Goal: Task Accomplishment & Management: Manage account settings

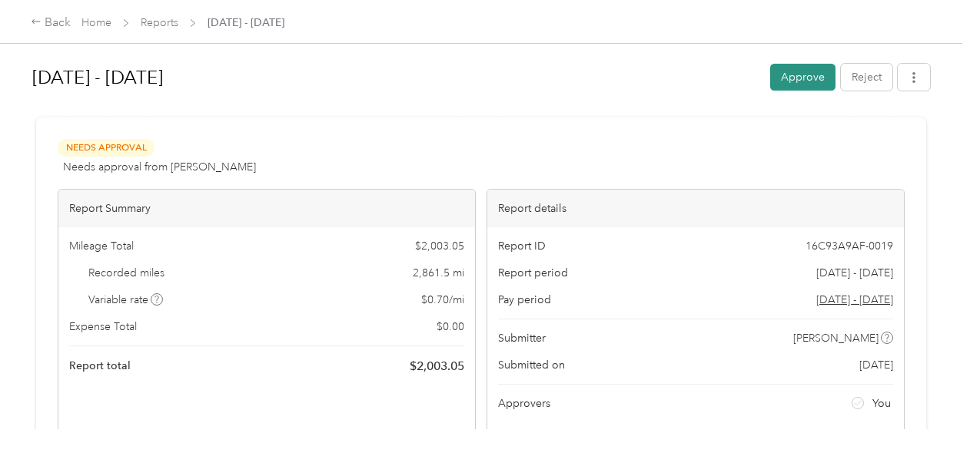
click at [793, 75] on button "Approve" at bounding box center [802, 77] width 65 height 27
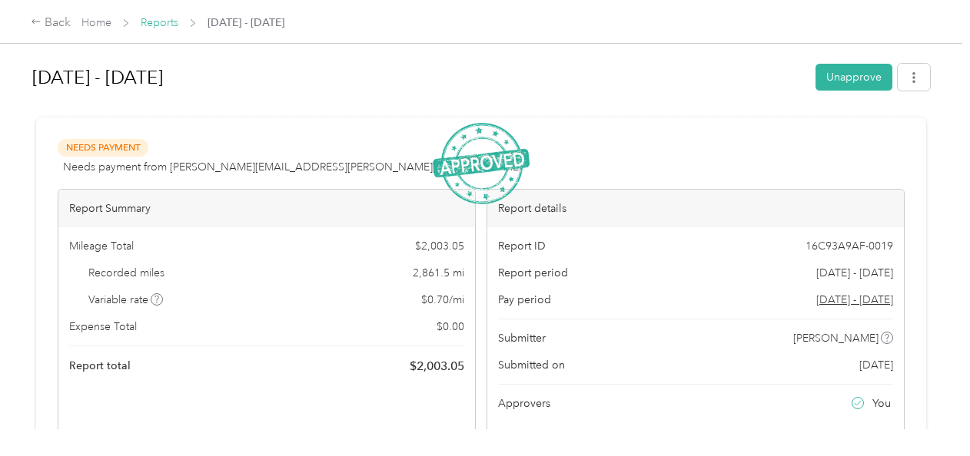
click at [163, 23] on link "Reports" at bounding box center [160, 22] width 38 height 13
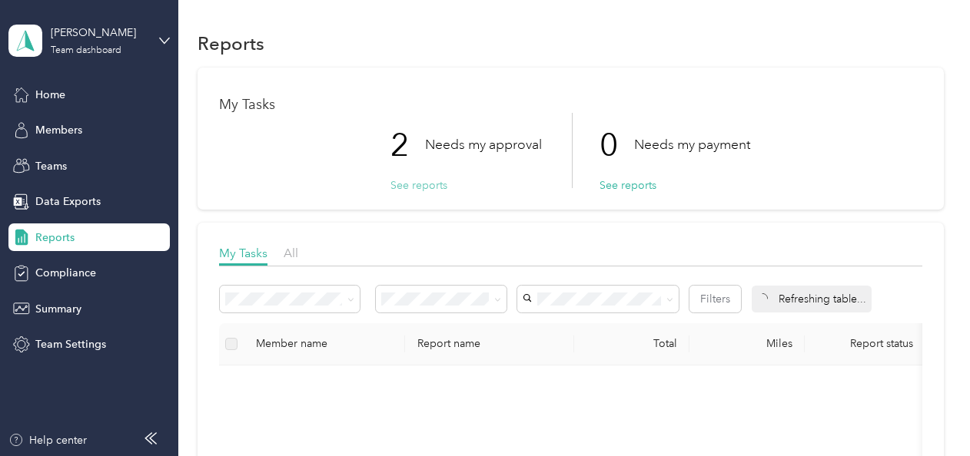
click at [422, 186] on button "See reports" at bounding box center [418, 185] width 57 height 16
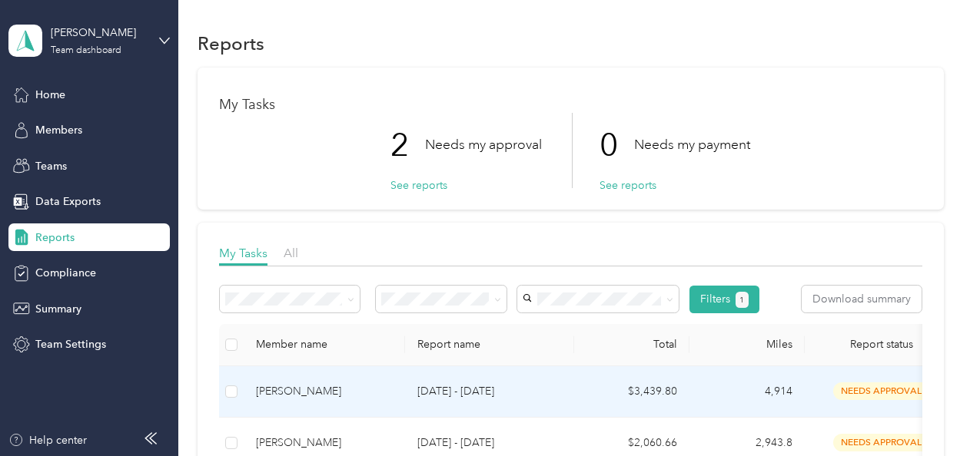
click at [342, 391] on div "Brendan A. Sarnecky" at bounding box center [324, 391] width 137 height 17
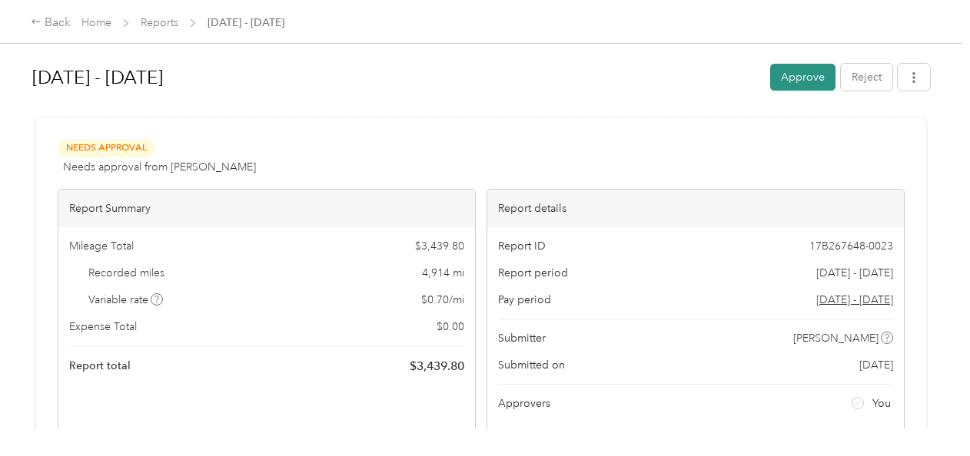
click at [798, 83] on button "Approve" at bounding box center [802, 77] width 65 height 27
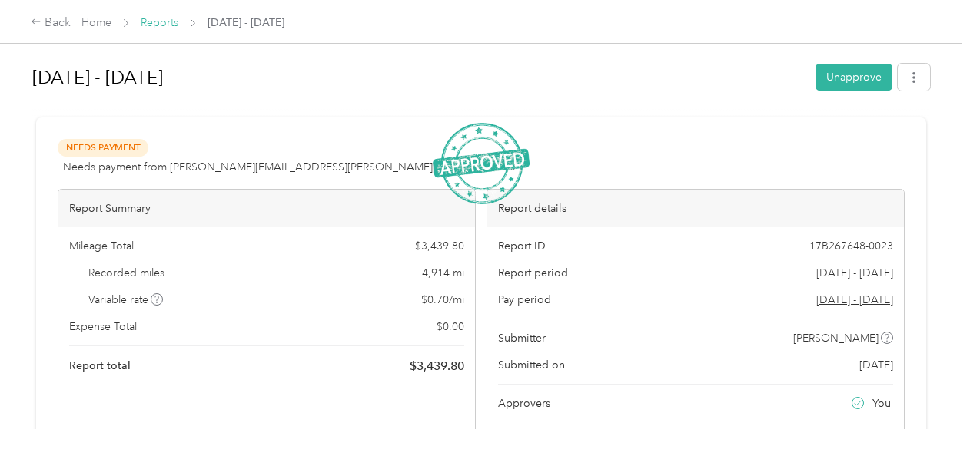
click at [167, 22] on link "Reports" at bounding box center [160, 22] width 38 height 13
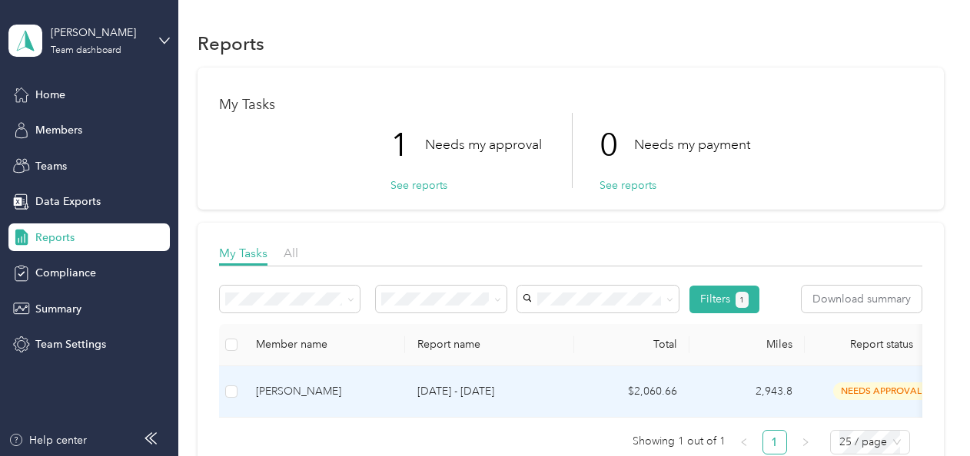
click at [309, 393] on div "Juan C. Delgado" at bounding box center [324, 391] width 137 height 17
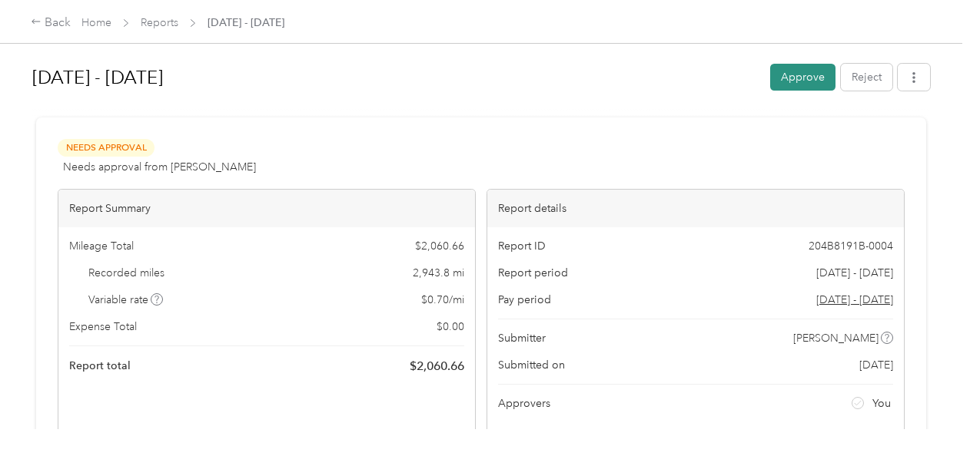
click at [791, 78] on button "Approve" at bounding box center [802, 77] width 65 height 27
